Goal: Information Seeking & Learning: Learn about a topic

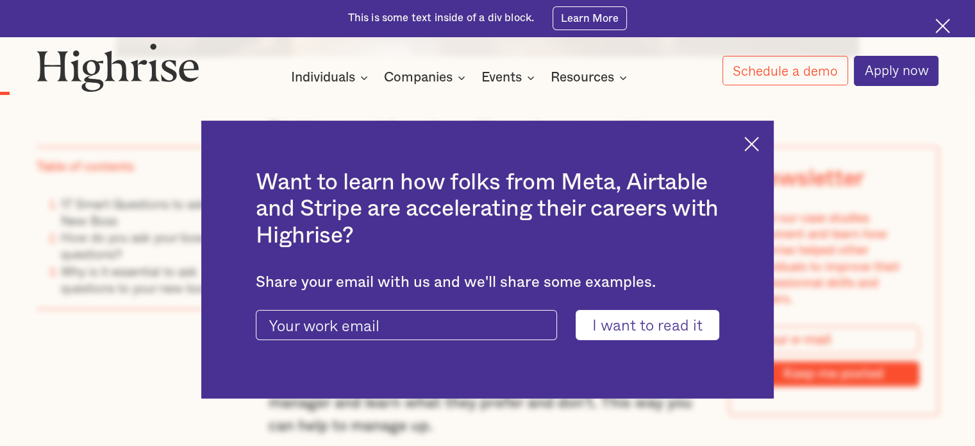
scroll to position [854, 0]
click at [768, 169] on div "Want to learn how folks from Meta, Airtable and Stripe are accelerating their c…" at bounding box center [487, 260] width 573 height 278
click at [759, 148] on img at bounding box center [751, 144] width 15 height 15
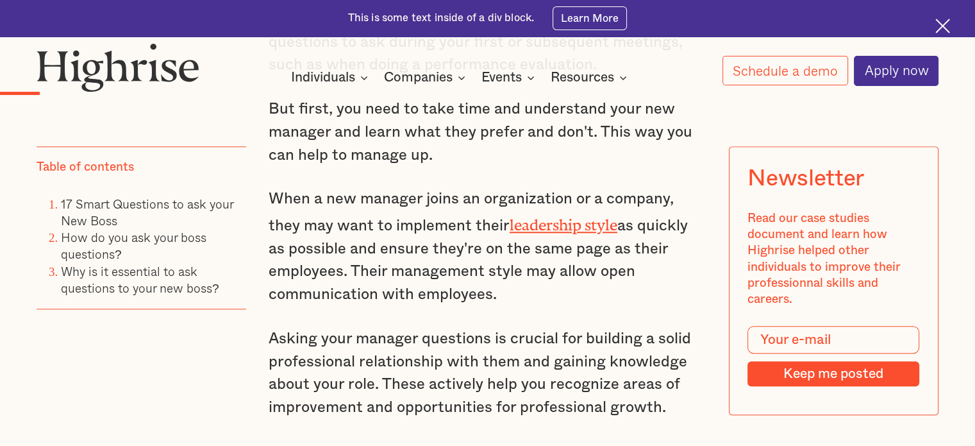
scroll to position [1124, 0]
click at [528, 225] on link "leadership style" at bounding box center [564, 220] width 108 height 10
click at [95, 213] on li "17 Smart Questions to ask your New Boss" at bounding box center [153, 212] width 185 height 34
click at [94, 220] on link "17 Smart Questions to ask your New Boss" at bounding box center [147, 211] width 172 height 35
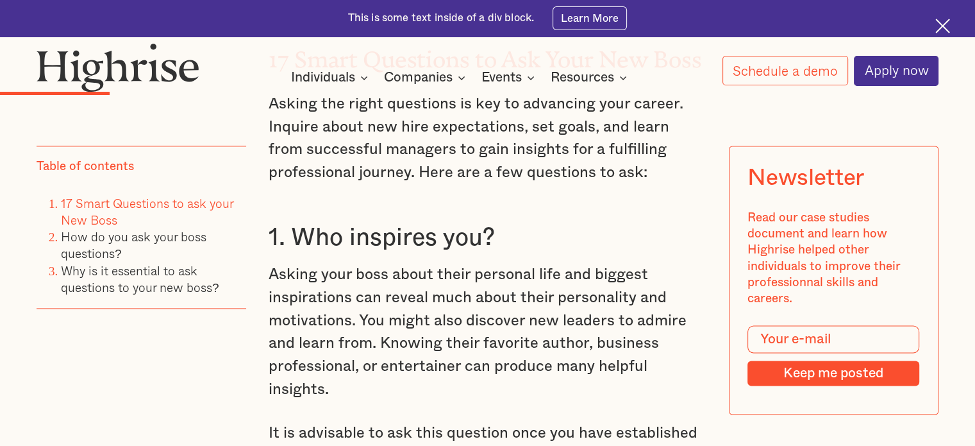
scroll to position [1804, 0]
click at [97, 244] on link "How do you ask your boss questions?" at bounding box center [134, 245] width 146 height 35
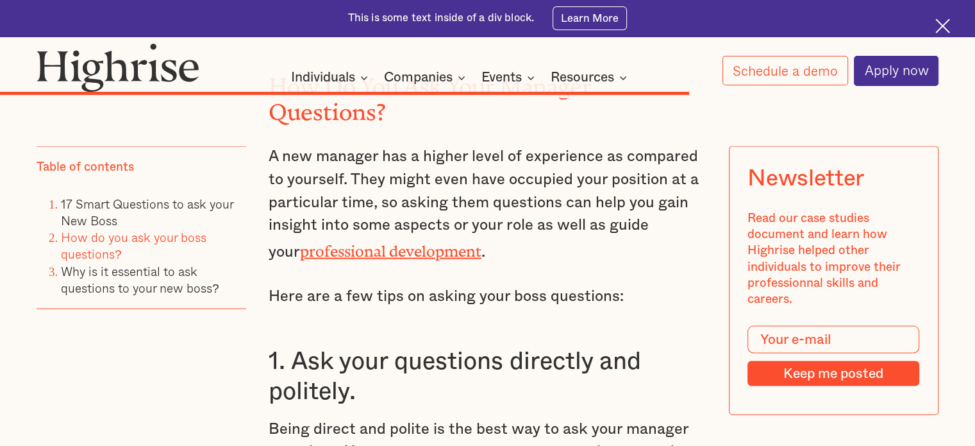
scroll to position [7515, 0]
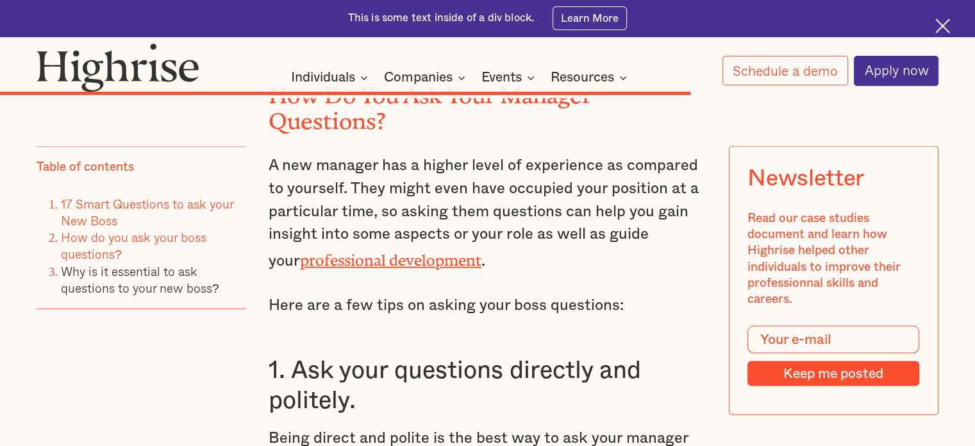
click at [105, 208] on link "17 Smart Questions to ask your New Boss" at bounding box center [147, 211] width 172 height 35
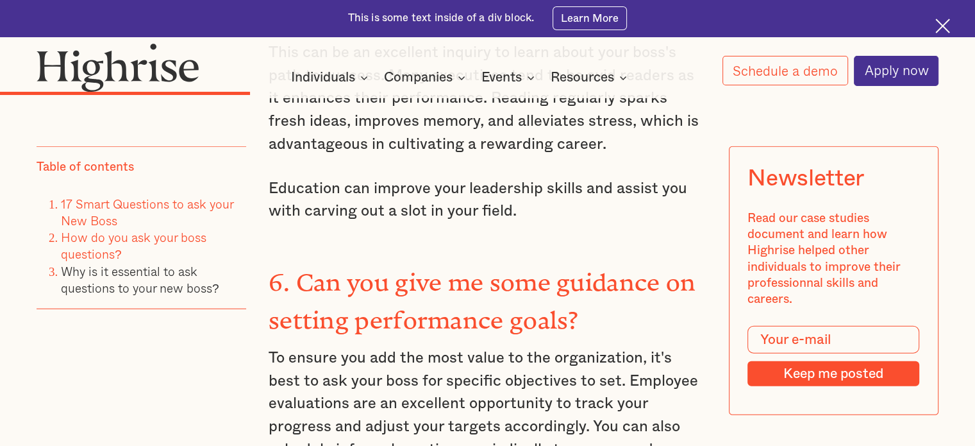
scroll to position [3229, 0]
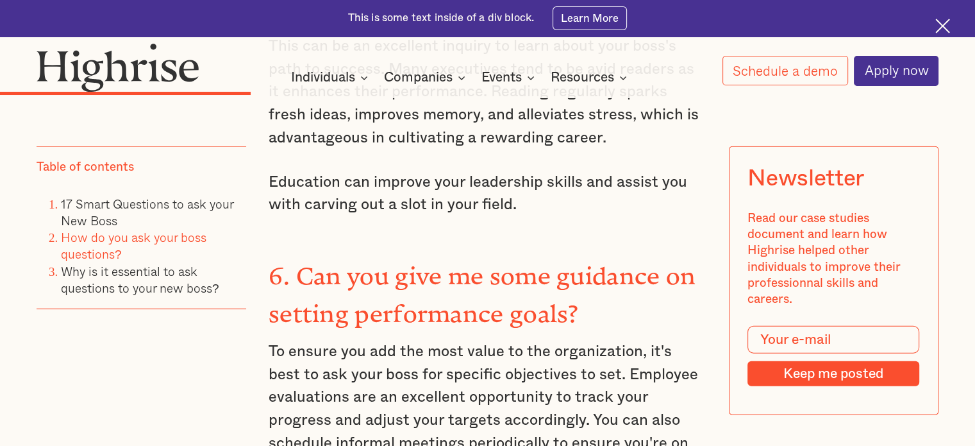
scroll to position [7431, 0]
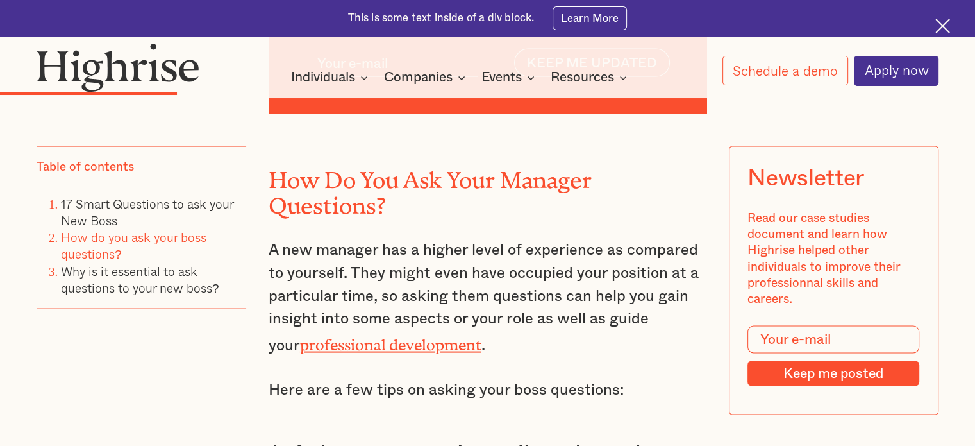
scroll to position [1804, 0]
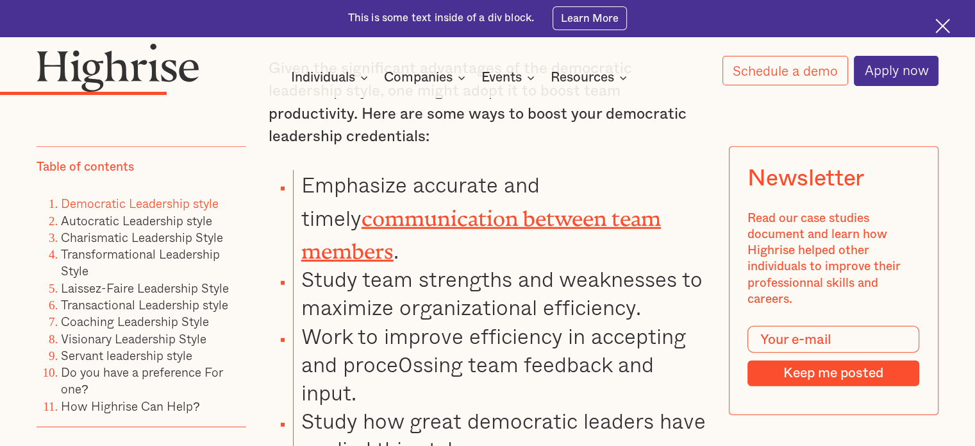
scroll to position [3212, 0]
